Goal: Find specific page/section: Find specific page/section

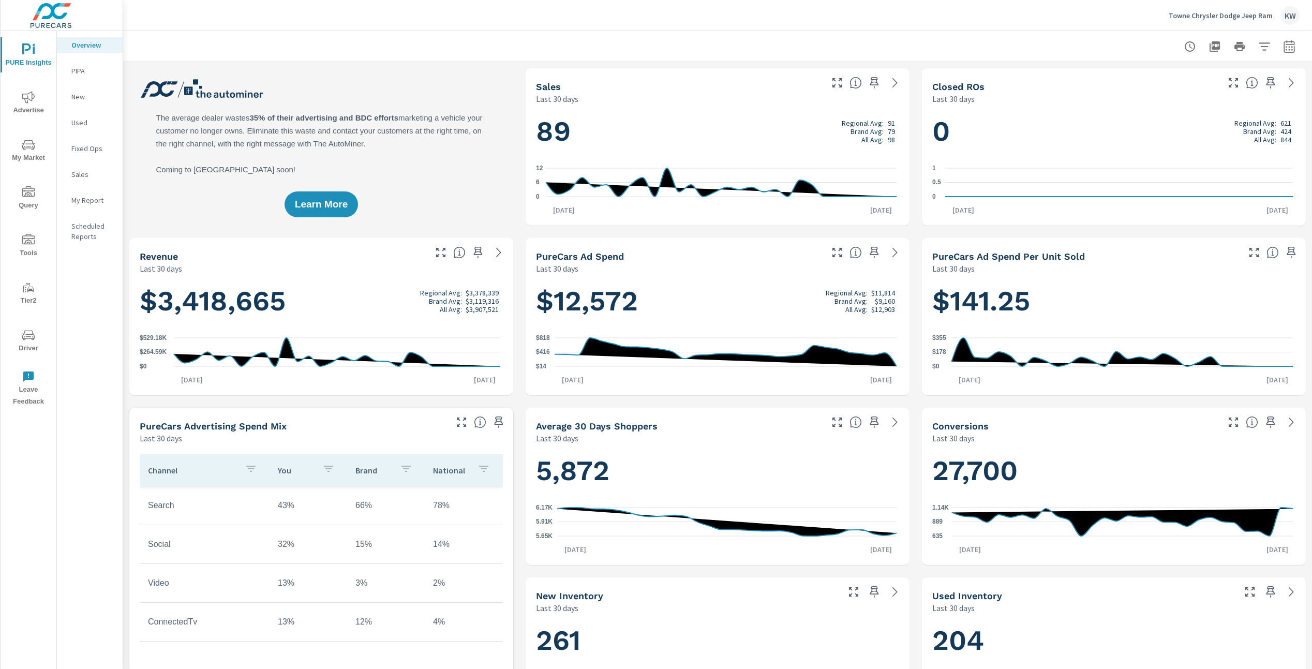
click at [29, 347] on span "Driver" at bounding box center [29, 341] width 50 height 25
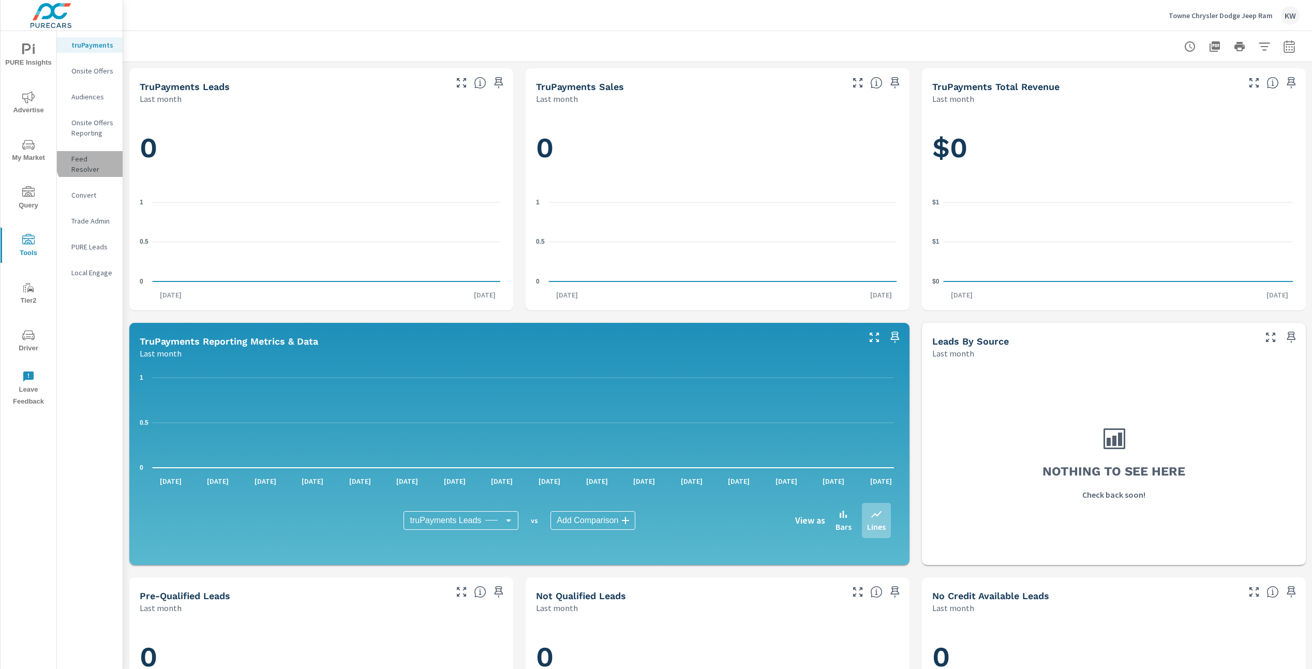
click at [93, 161] on p "Feed Resolver" at bounding box center [92, 164] width 43 height 21
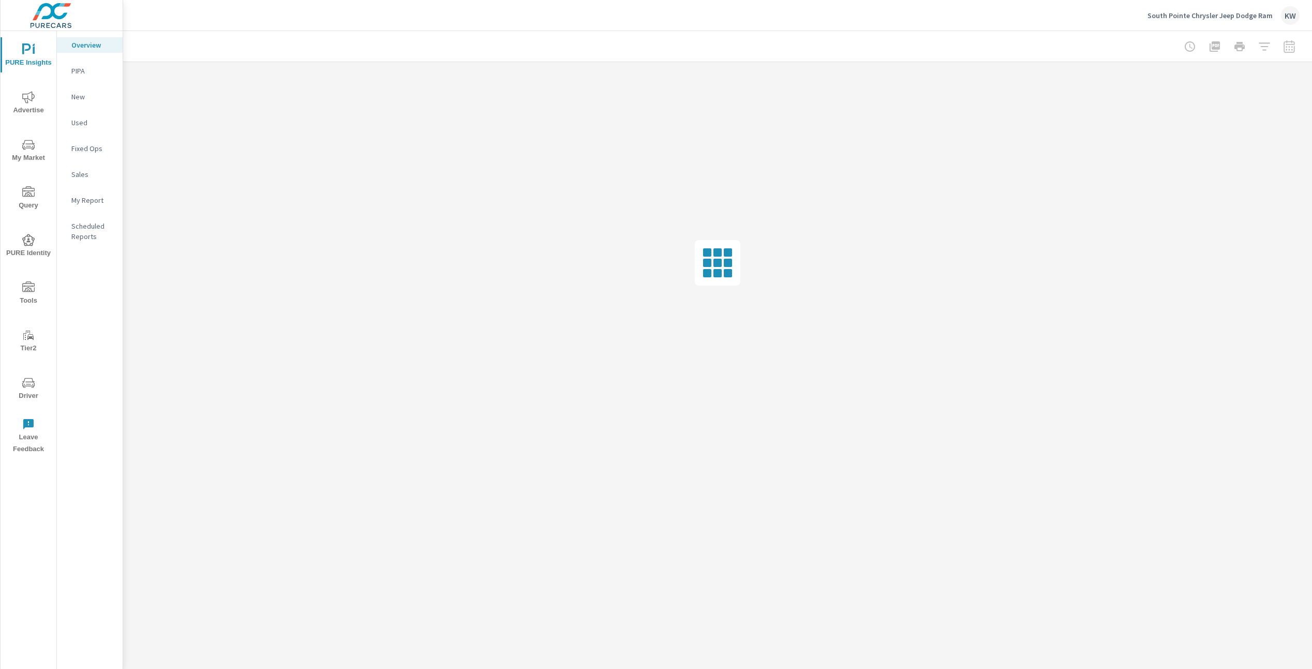
click at [31, 387] on icon "nav menu" at bounding box center [28, 383] width 12 height 12
